Goal: Navigation & Orientation: Find specific page/section

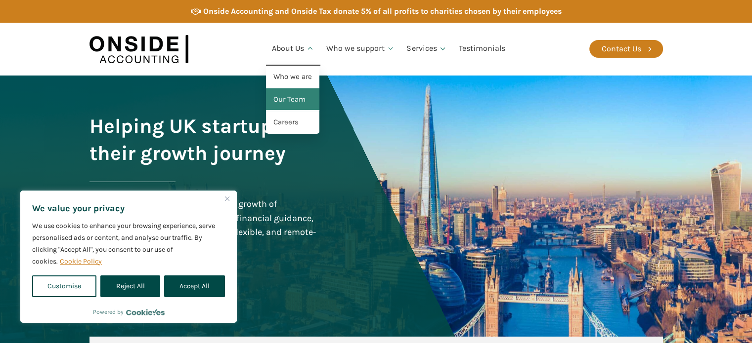
click at [285, 92] on link "Our Team" at bounding box center [292, 99] width 53 height 23
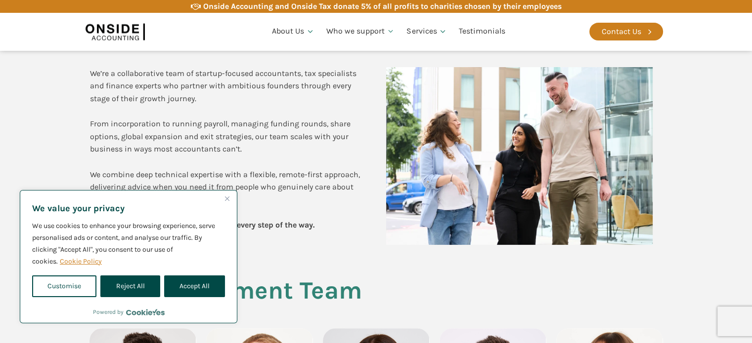
scroll to position [297, 0]
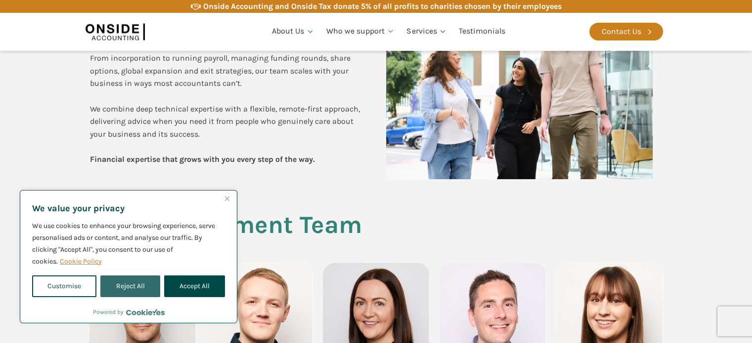
click at [137, 280] on button "Reject All" at bounding box center [129, 287] width 59 height 22
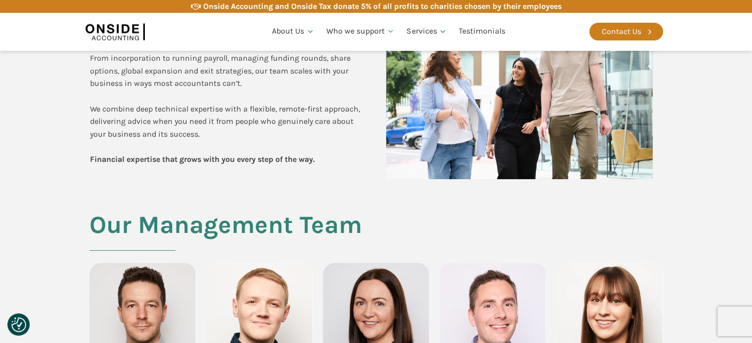
click at [47, 165] on section "Meet the people behind Onside We’re a collaborative team of startup-focused acc…" at bounding box center [376, 57] width 752 height 308
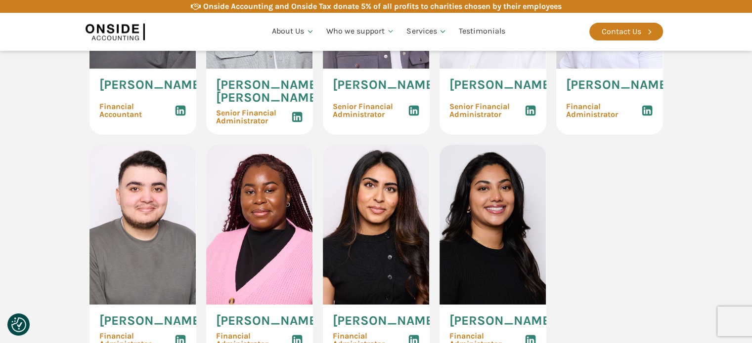
scroll to position [1601, 0]
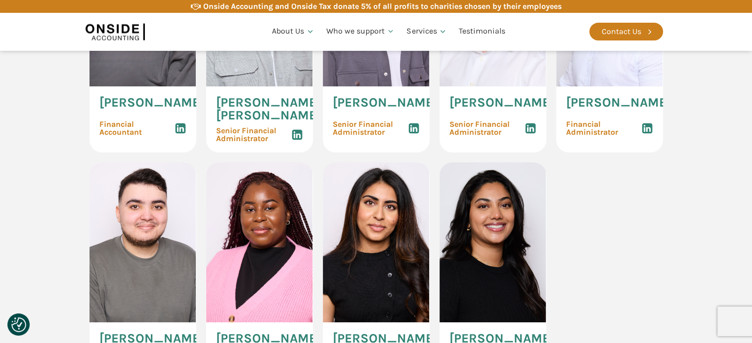
click at [125, 153] on div "[PERSON_NAME] Financial Accountant" at bounding box center [142, 119] width 107 height 66
click at [125, 153] on div "Stefanie Porter Financial Accountant" at bounding box center [142, 119] width 107 height 66
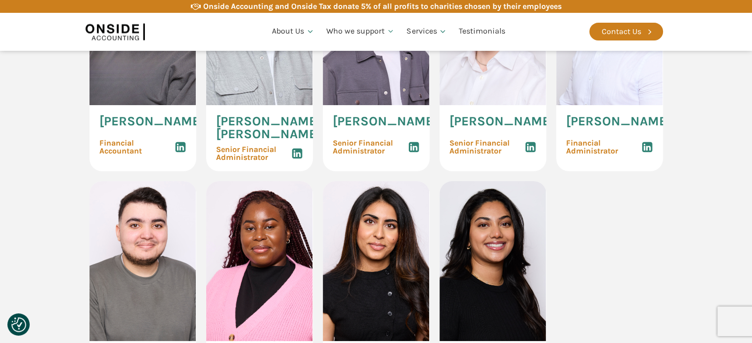
click at [125, 172] on div "Stefanie Porter Financial Accountant" at bounding box center [142, 138] width 107 height 66
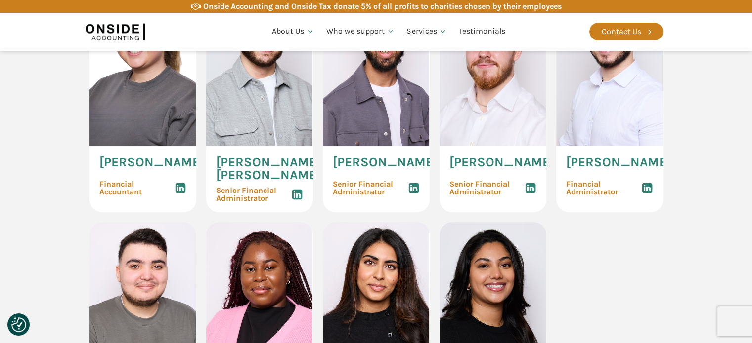
click at [125, 213] on div "Stefanie Porter Financial Accountant" at bounding box center [142, 179] width 107 height 66
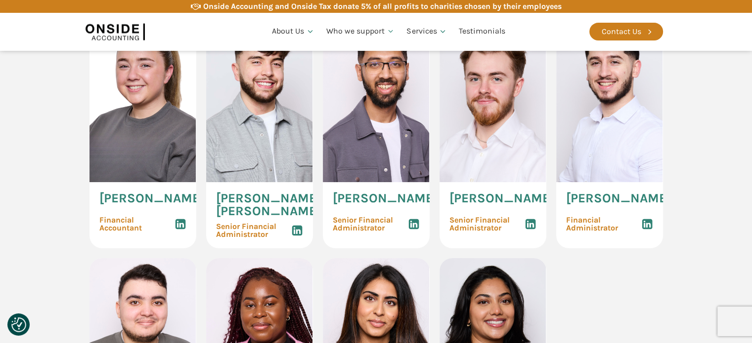
scroll to position [1502, 0]
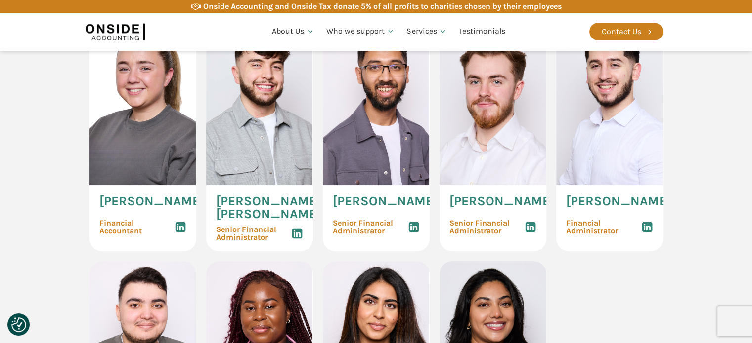
click at [27, 224] on section "Our Accountants Hannah Gillan Senior Client Manager Lewis Humphreys Client Mana…" at bounding box center [376, 19] width 752 height 985
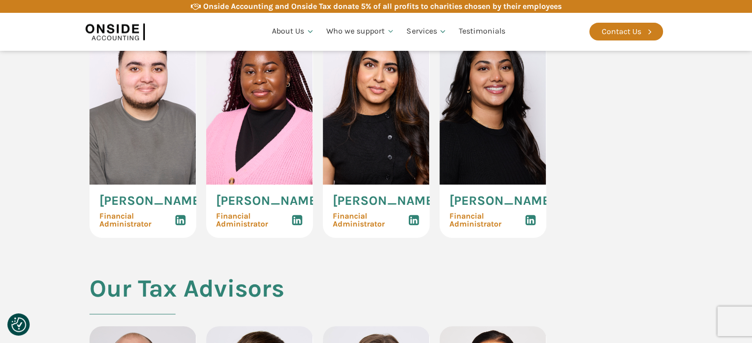
scroll to position [1740, 0]
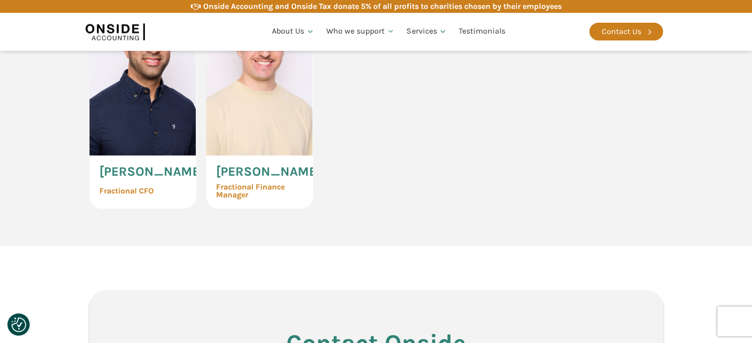
scroll to position [2372, 0]
click at [25, 225] on section "CFO Services Imran Chagpar Fractional CFO Marcin Tendera Fractional Finance Man…" at bounding box center [376, 95] width 752 height 302
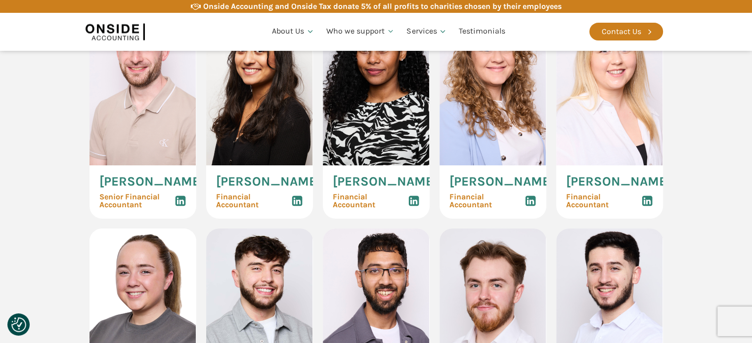
scroll to position [1265, 0]
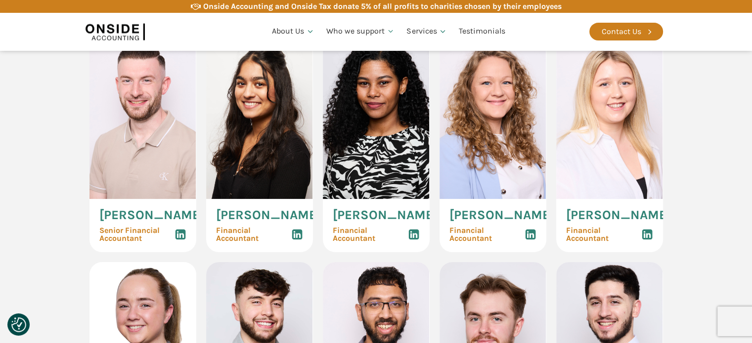
click at [66, 183] on section "Our Accountants Hannah Gillan Senior Client Manager Lewis Humphreys Client Mana…" at bounding box center [376, 256] width 752 height 985
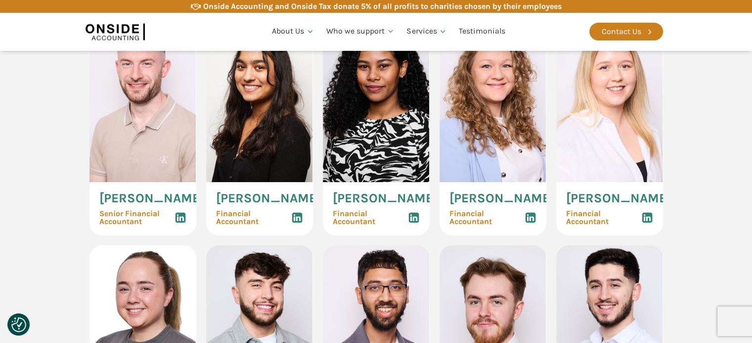
scroll to position [1285, 0]
